Goal: Find specific page/section: Locate a particular part of the current website

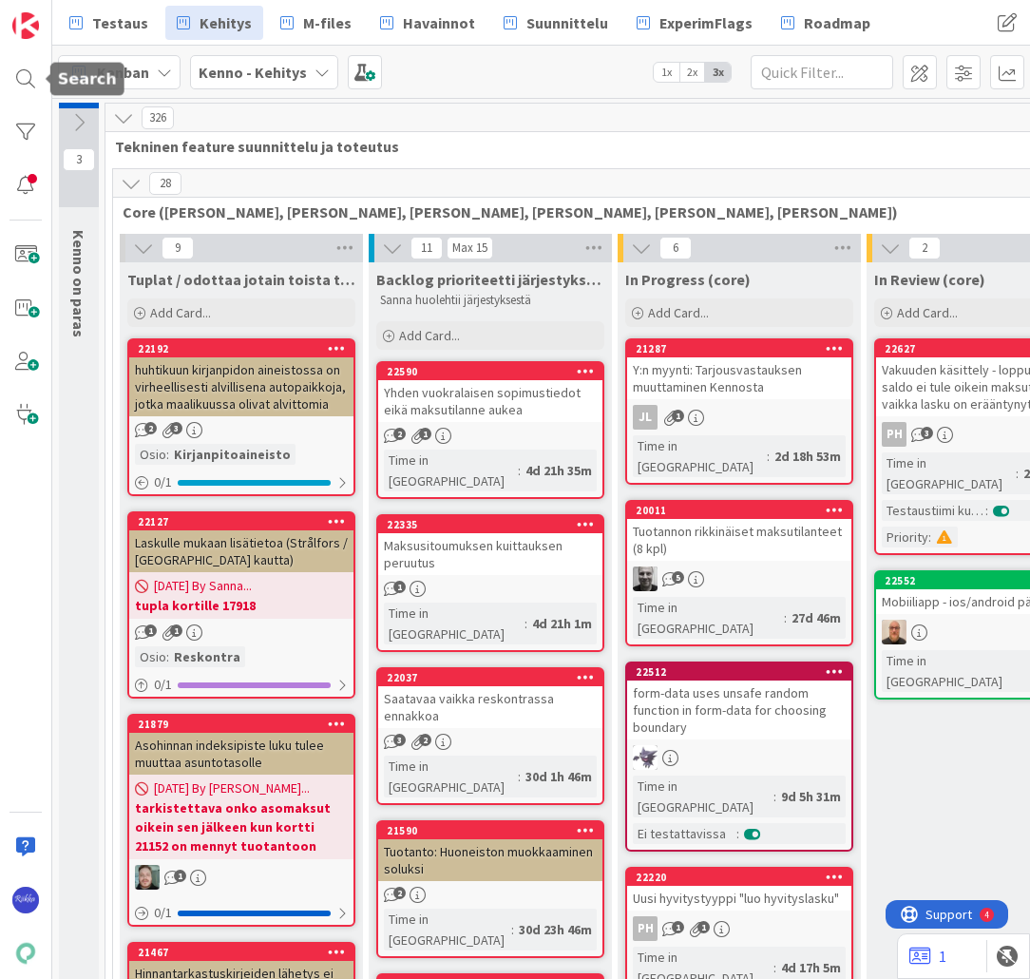
click at [23, 80] on div at bounding box center [26, 79] width 38 height 38
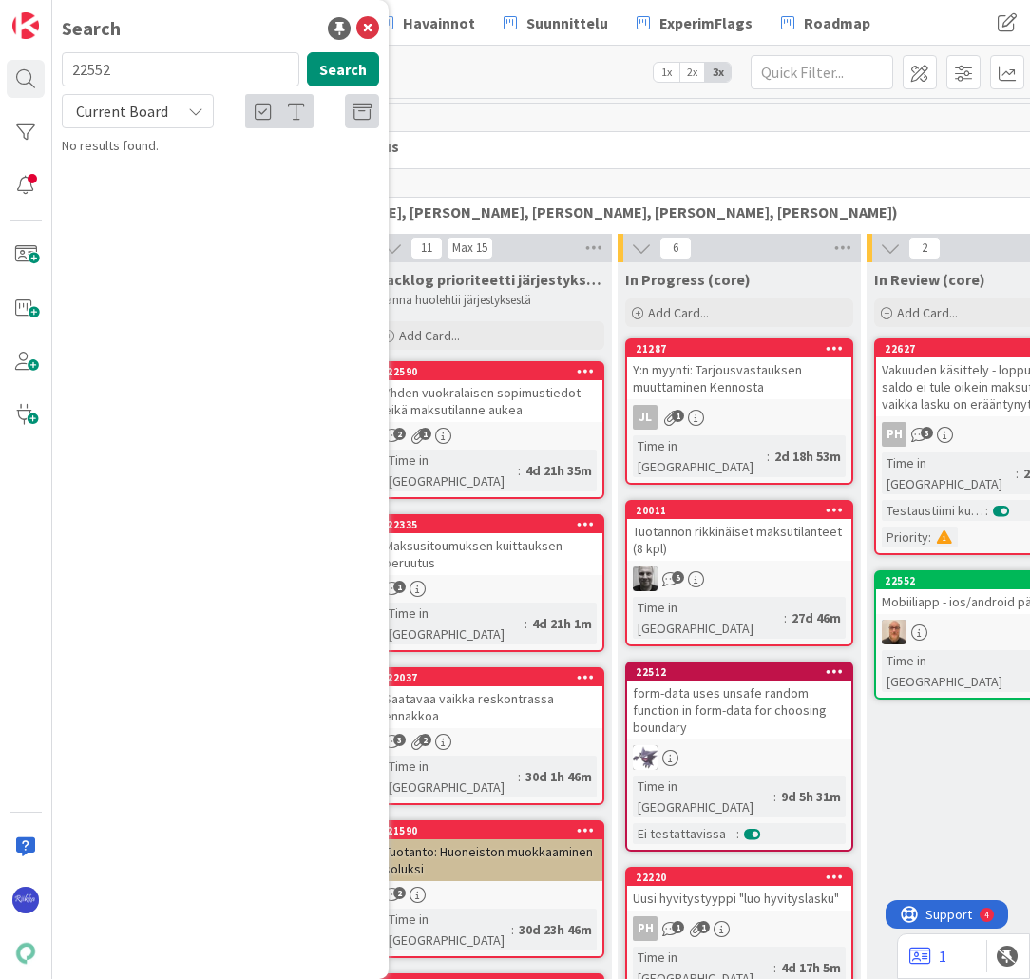
type input "22552"
click at [274, 170] on span "Mobiiliapp - ios/android päivitykset" at bounding box center [234, 167] width 200 height 17
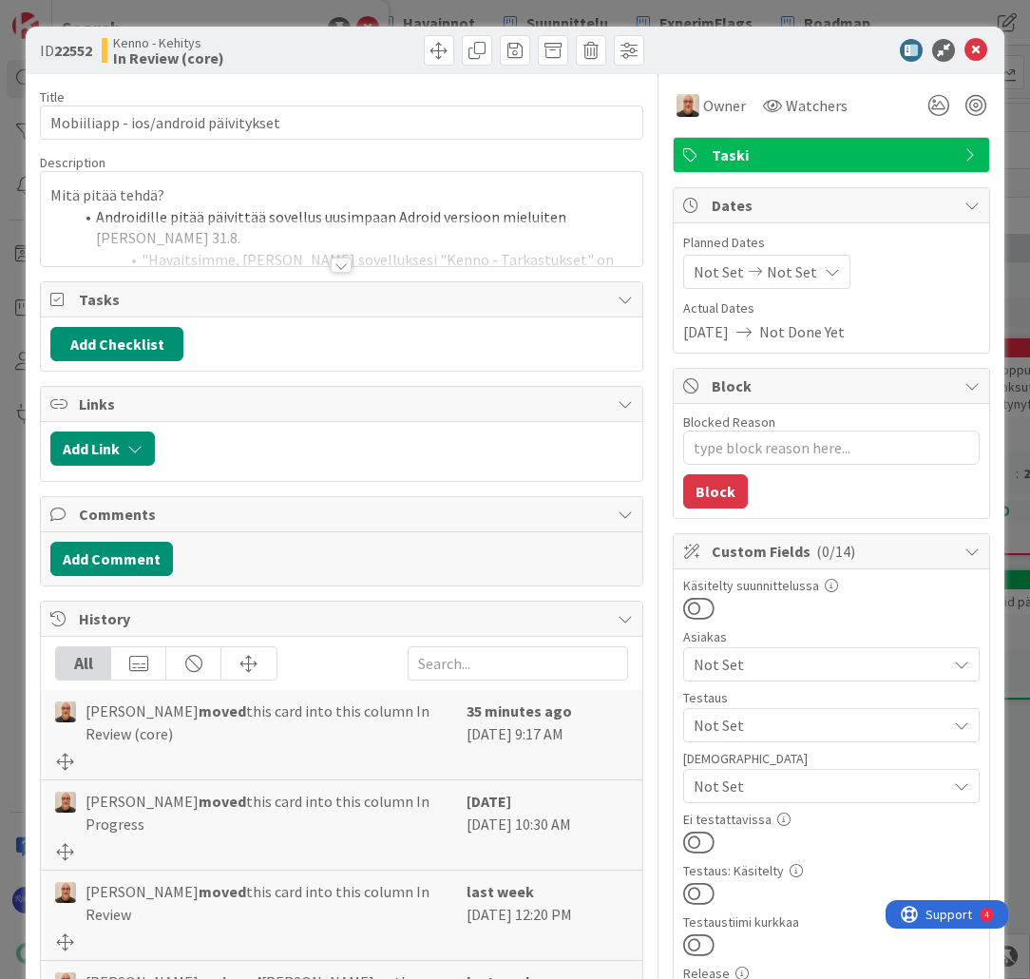
click at [335, 268] on div at bounding box center [341, 265] width 21 height 15
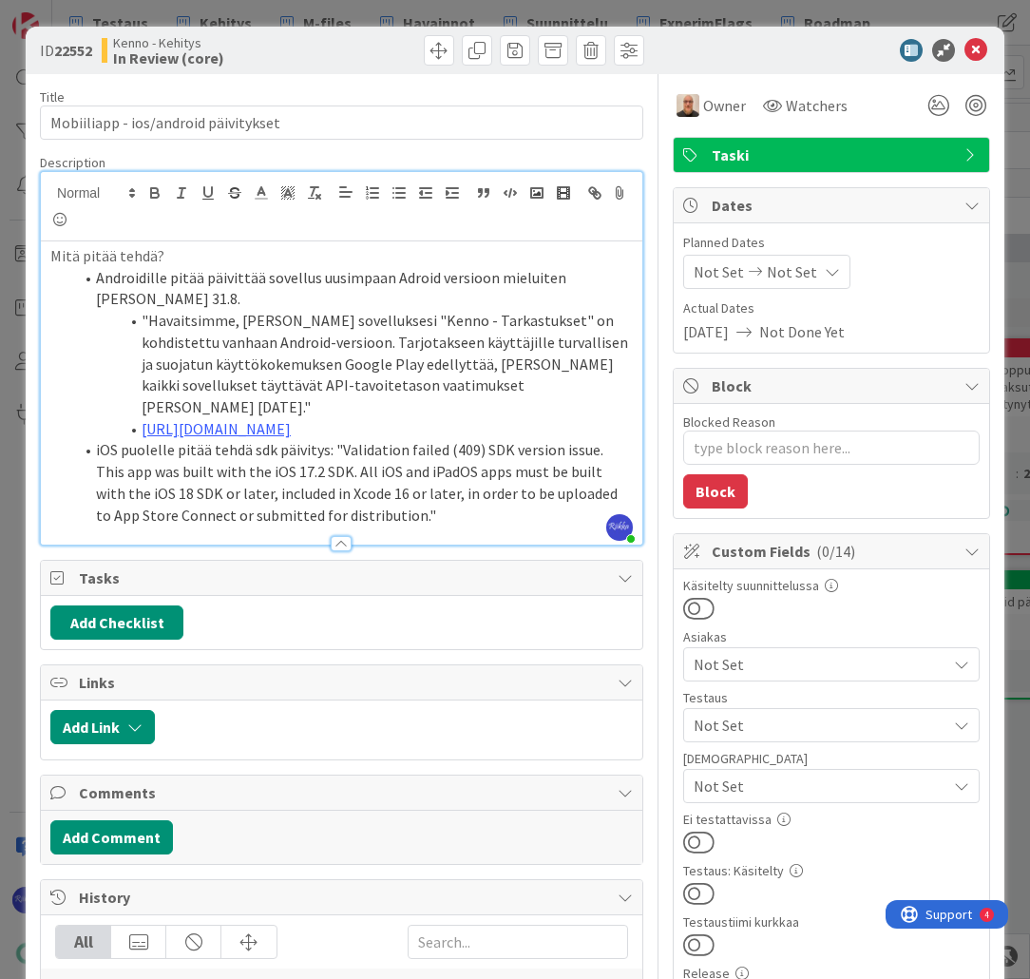
type textarea "x"
